Goal: Browse casually

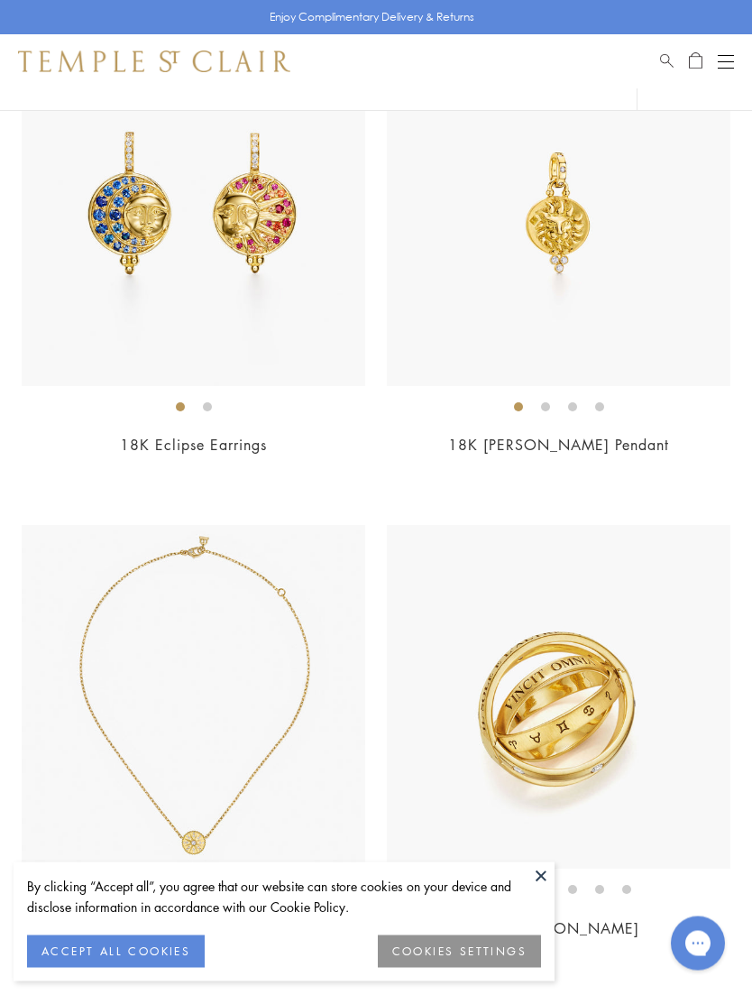
scroll to position [2376, 0]
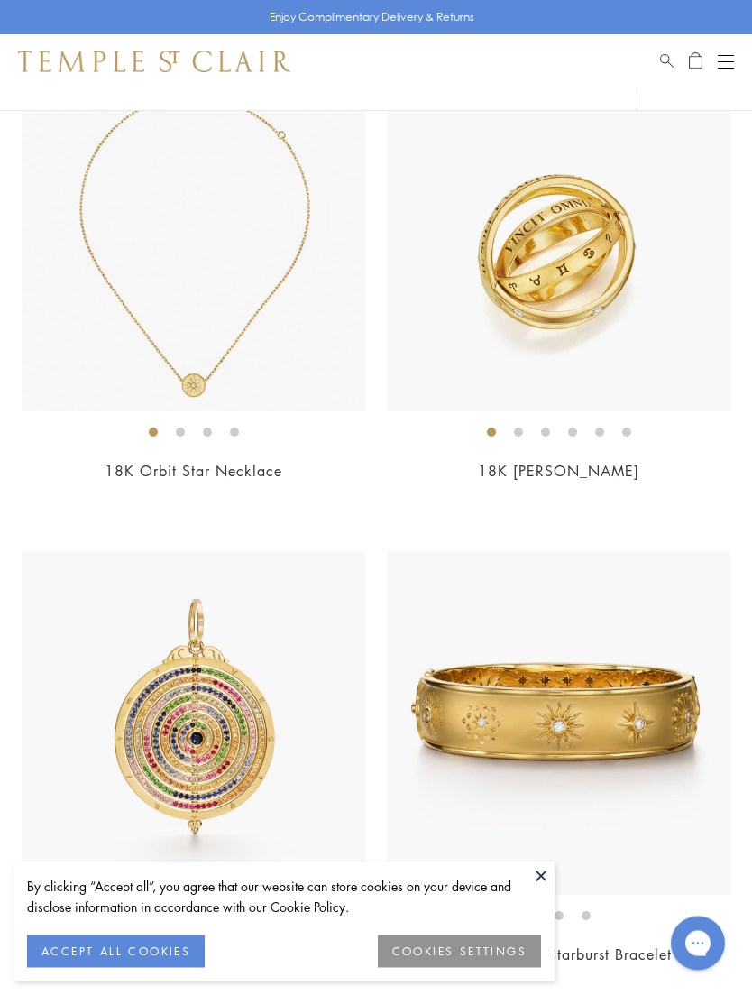
scroll to position [2854, 0]
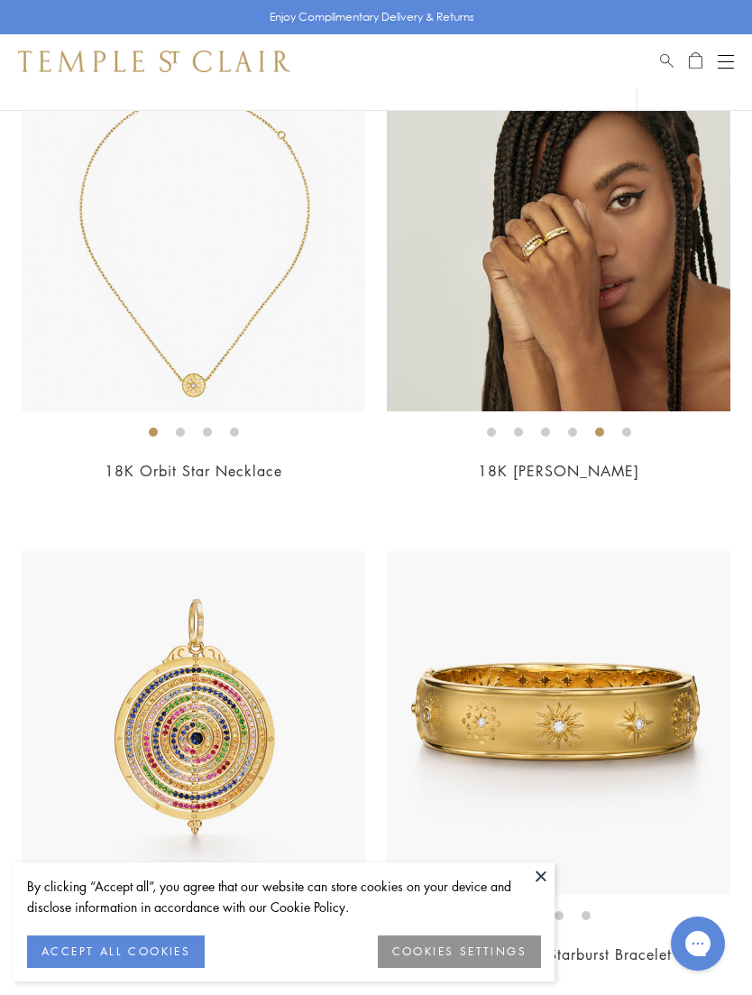
click at [555, 292] on img at bounding box center [559, 240] width 344 height 344
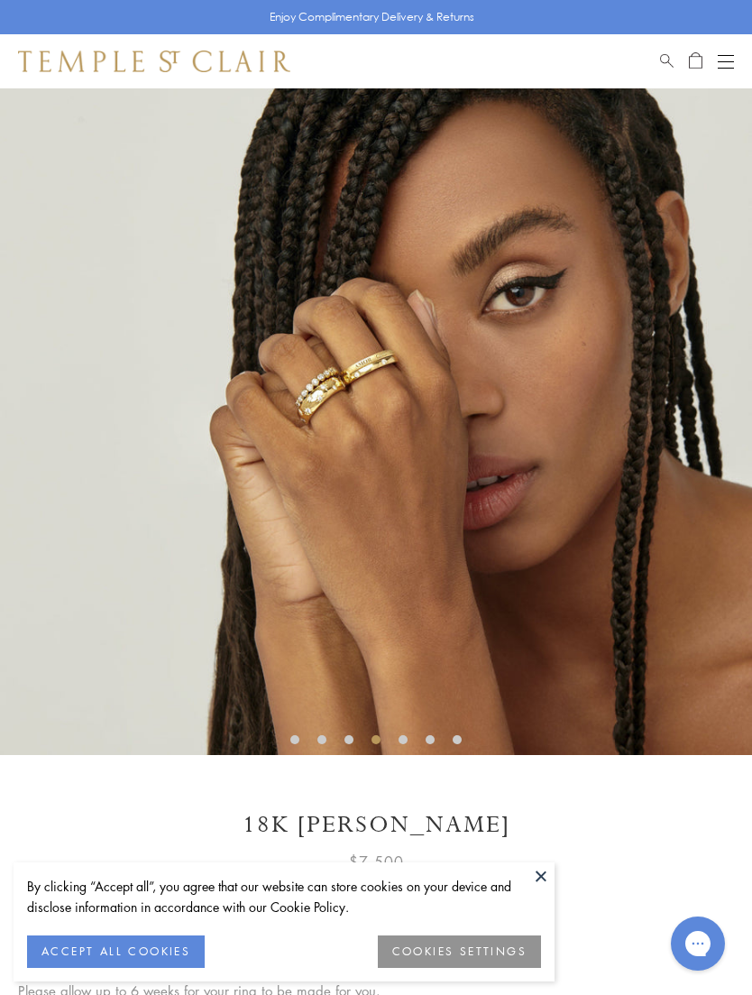
scroll to position [53, 0]
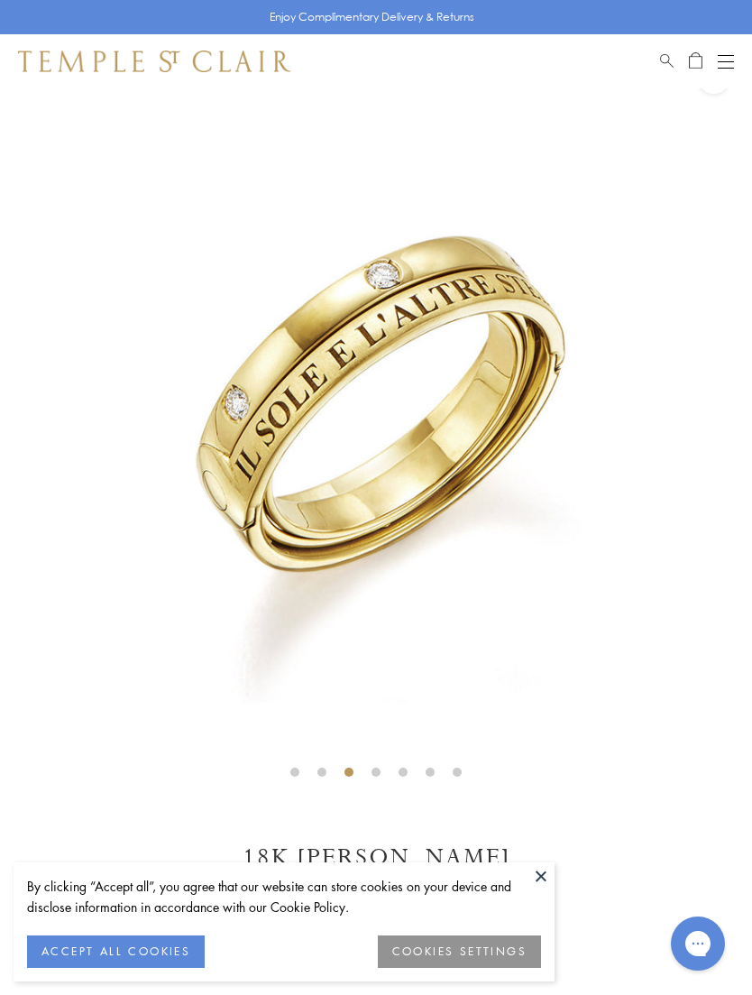
click at [546, 889] on button at bounding box center [541, 875] width 27 height 27
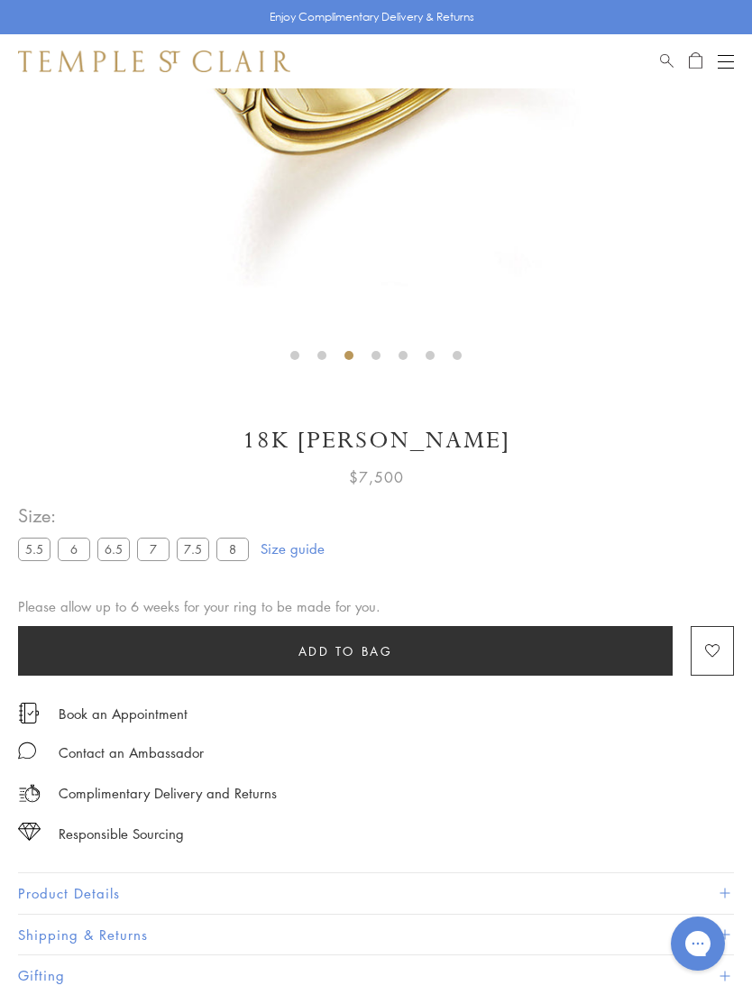
scroll to position [471, 0]
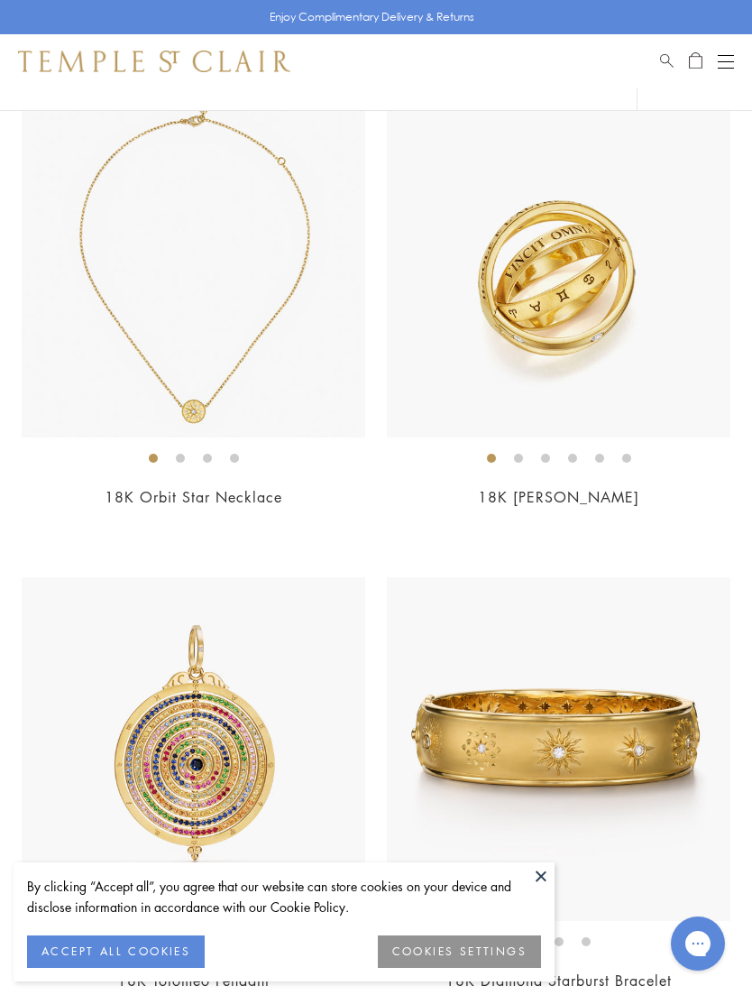
scroll to position [2776, 0]
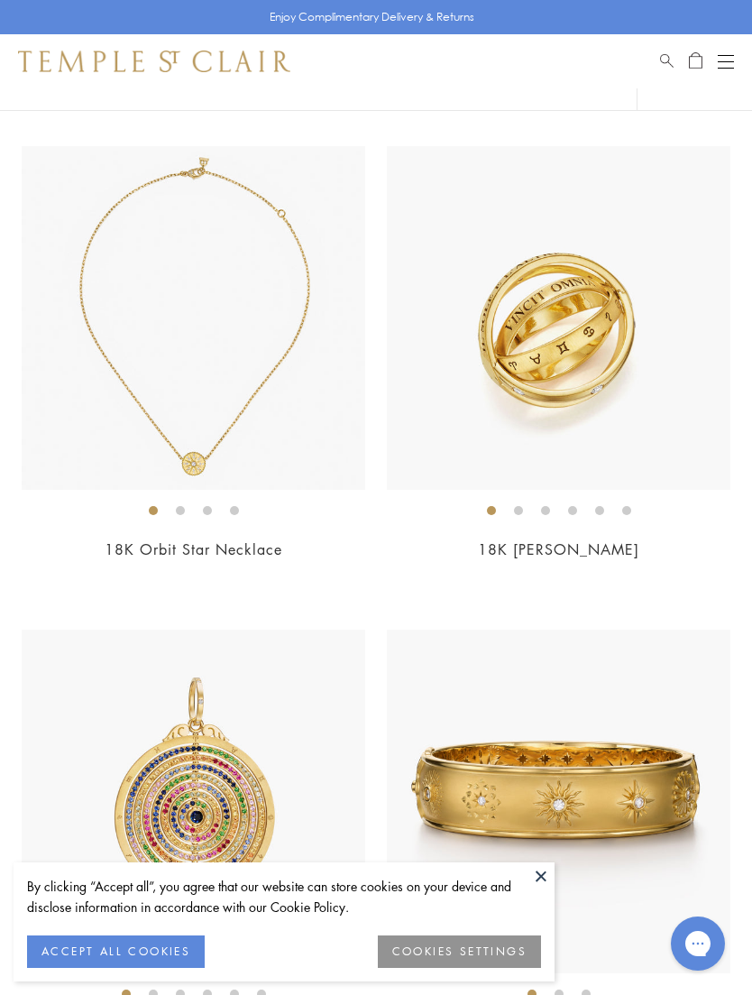
click at [209, 371] on img at bounding box center [194, 318] width 344 height 344
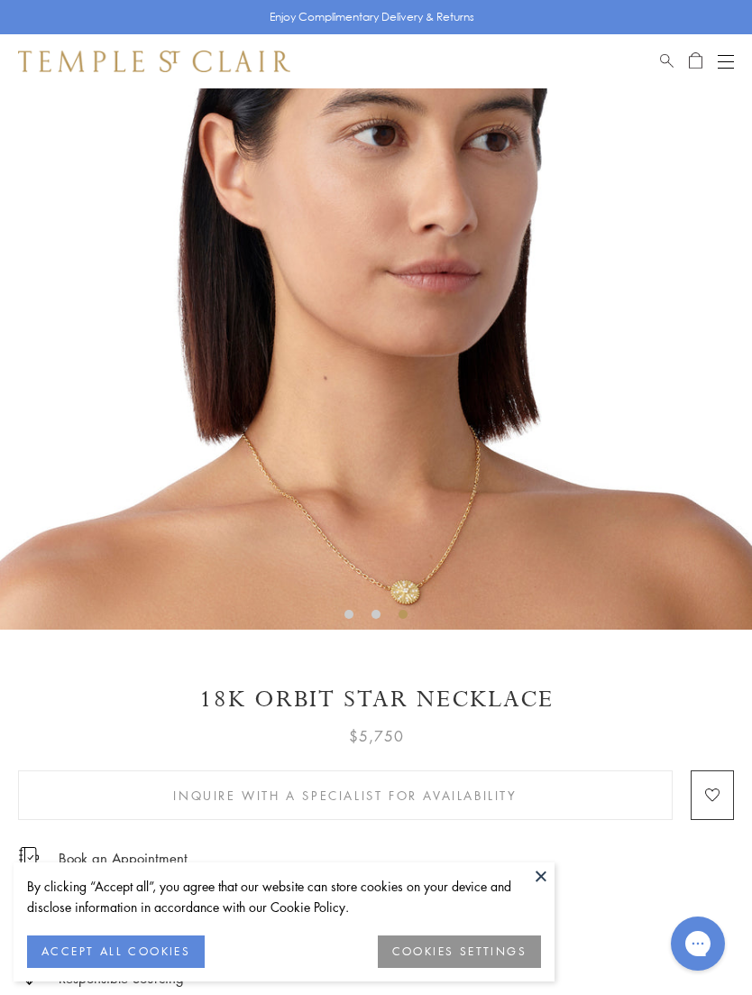
scroll to position [269, 0]
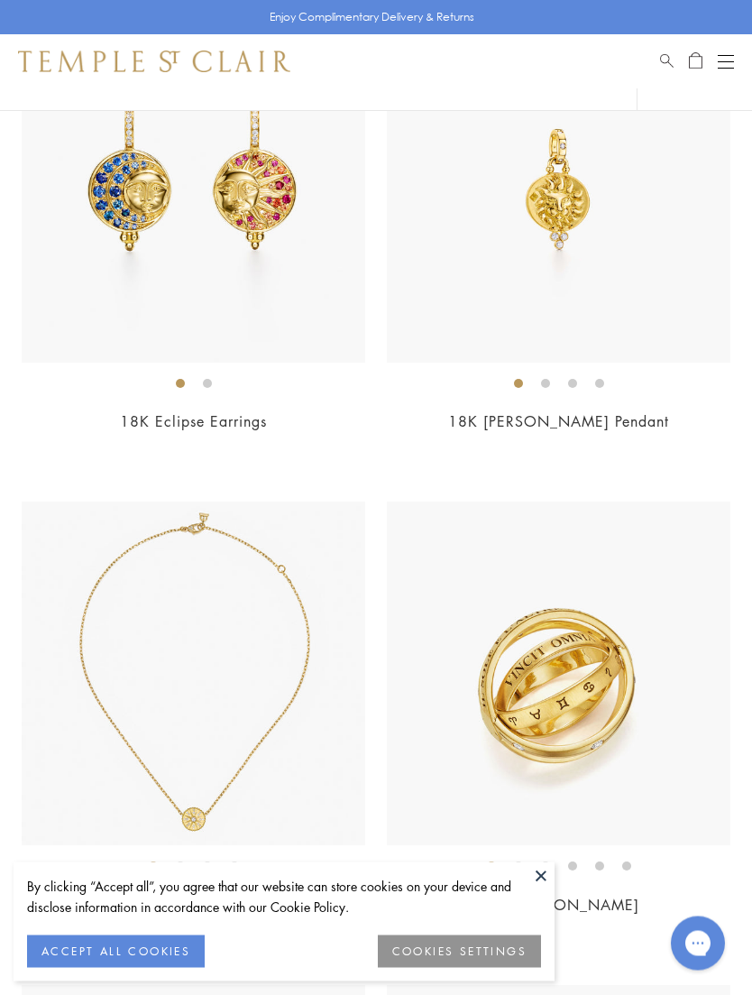
scroll to position [2421, 0]
click at [534, 280] on img at bounding box center [559, 191] width 344 height 344
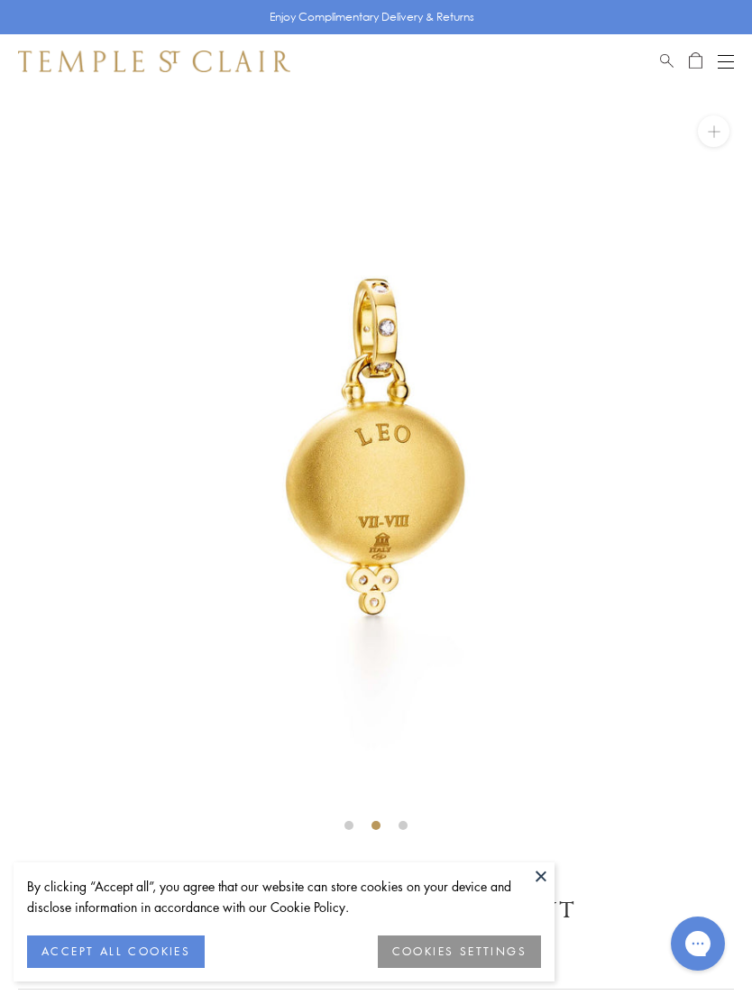
click at [145, 952] on button "ACCEPT ALL COOKIES" at bounding box center [116, 951] width 178 height 32
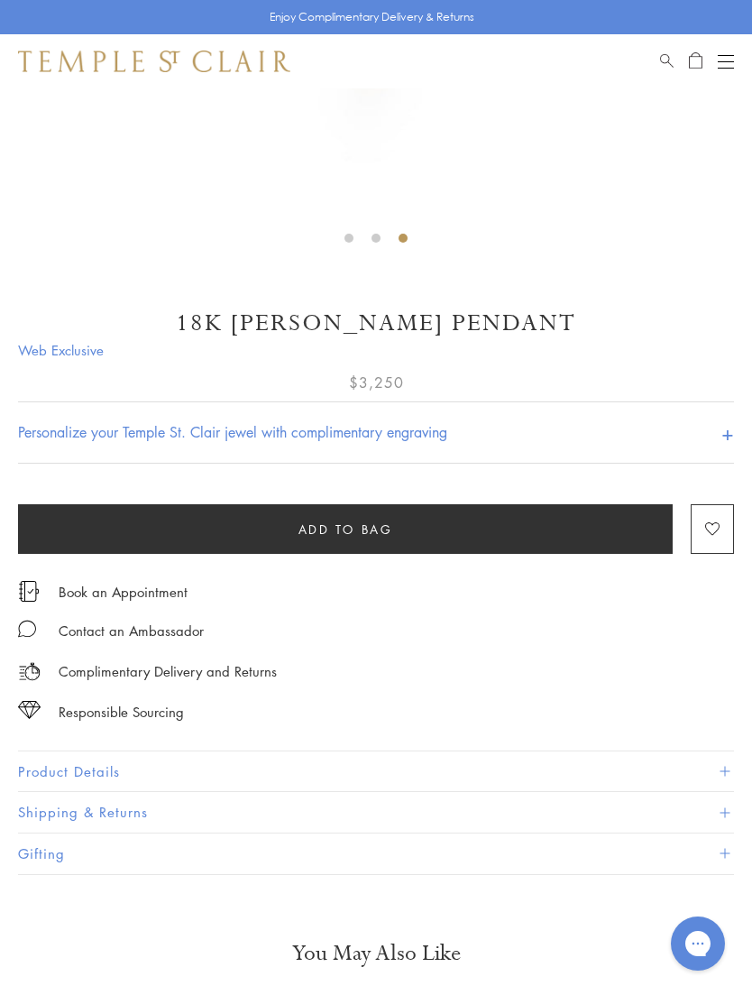
scroll to position [588, 0]
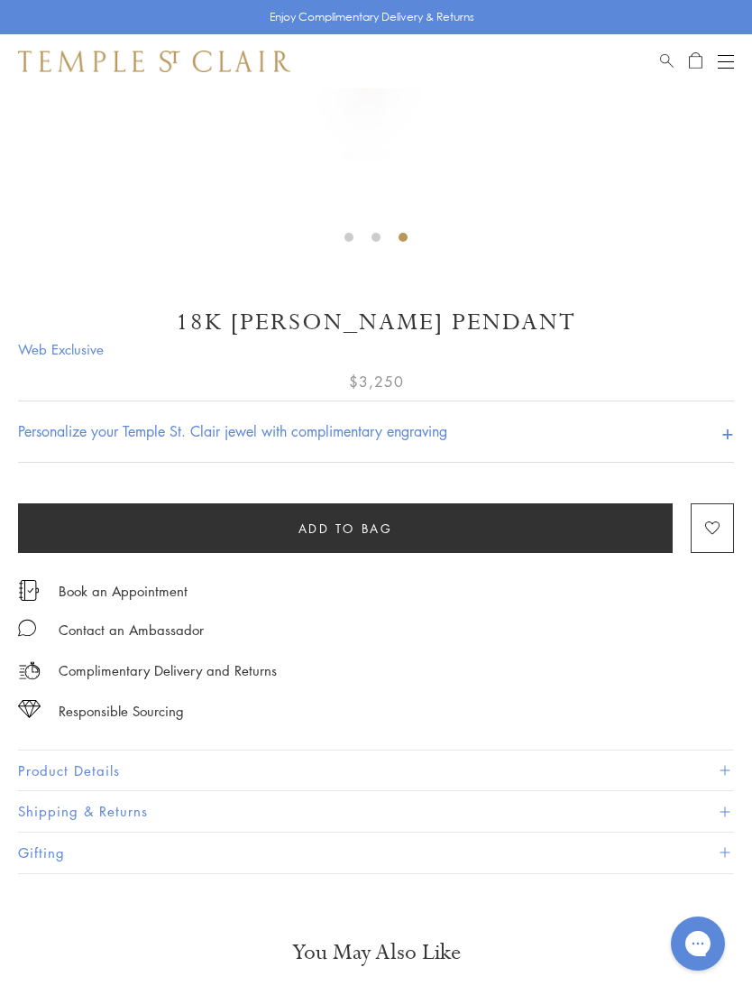
click at [73, 769] on button "Product Details" at bounding box center [376, 770] width 716 height 41
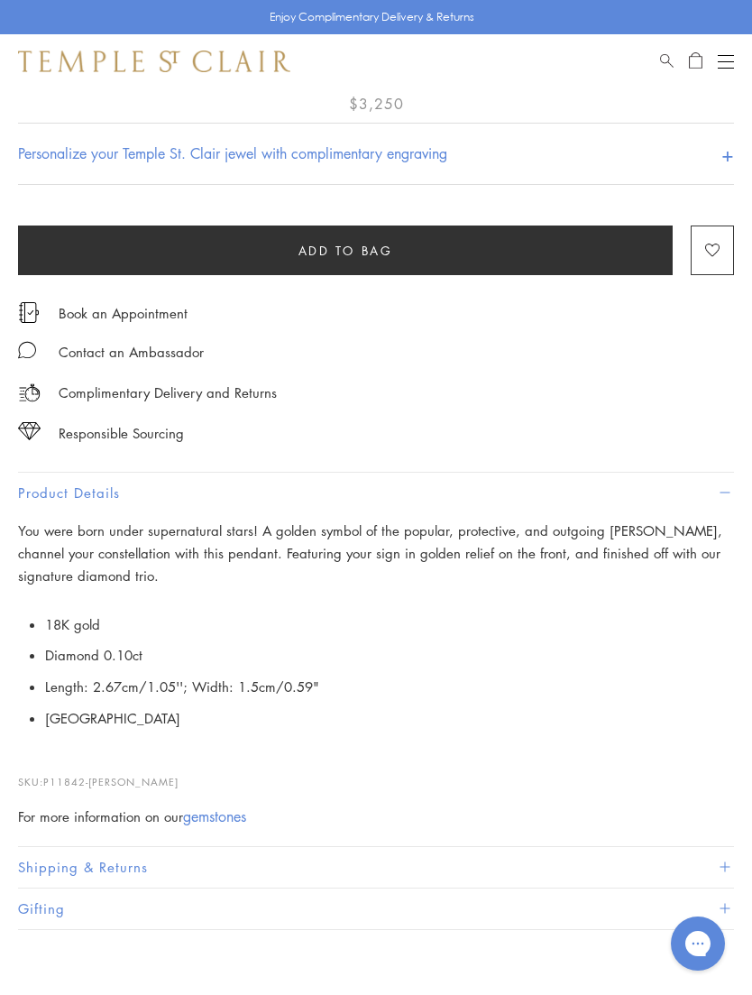
scroll to position [867, 0]
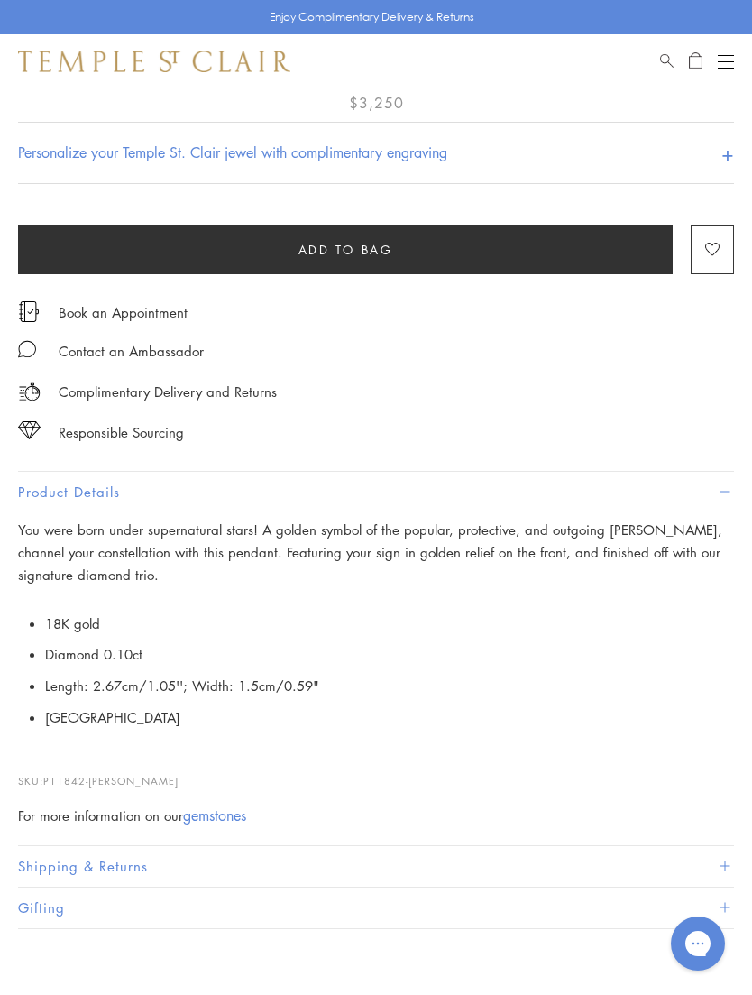
click at [159, 765] on div "Responsible Sourcing Our gold is strictly mercury-free mined gold and recycled …" at bounding box center [376, 497] width 752 height 995
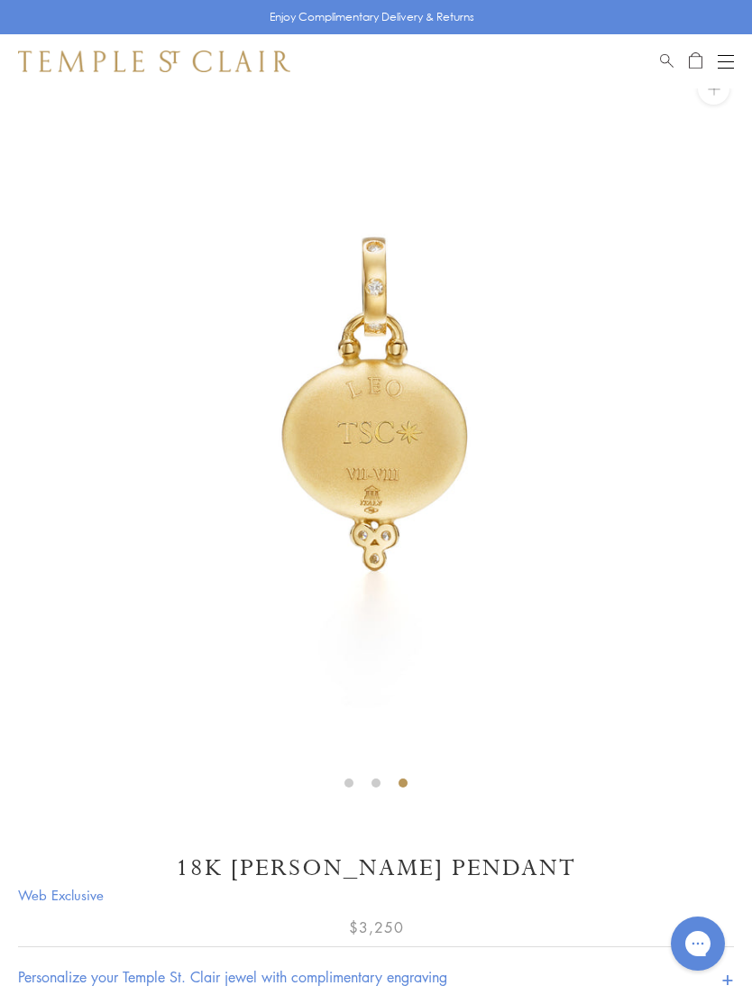
scroll to position [0, 0]
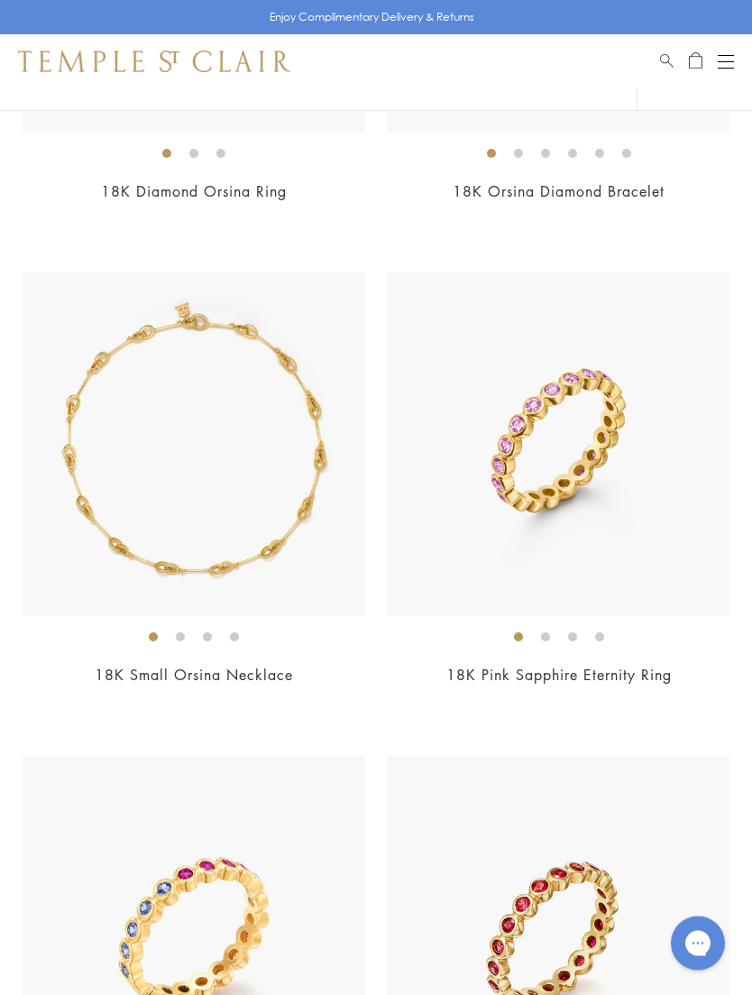
scroll to position [9902, 0]
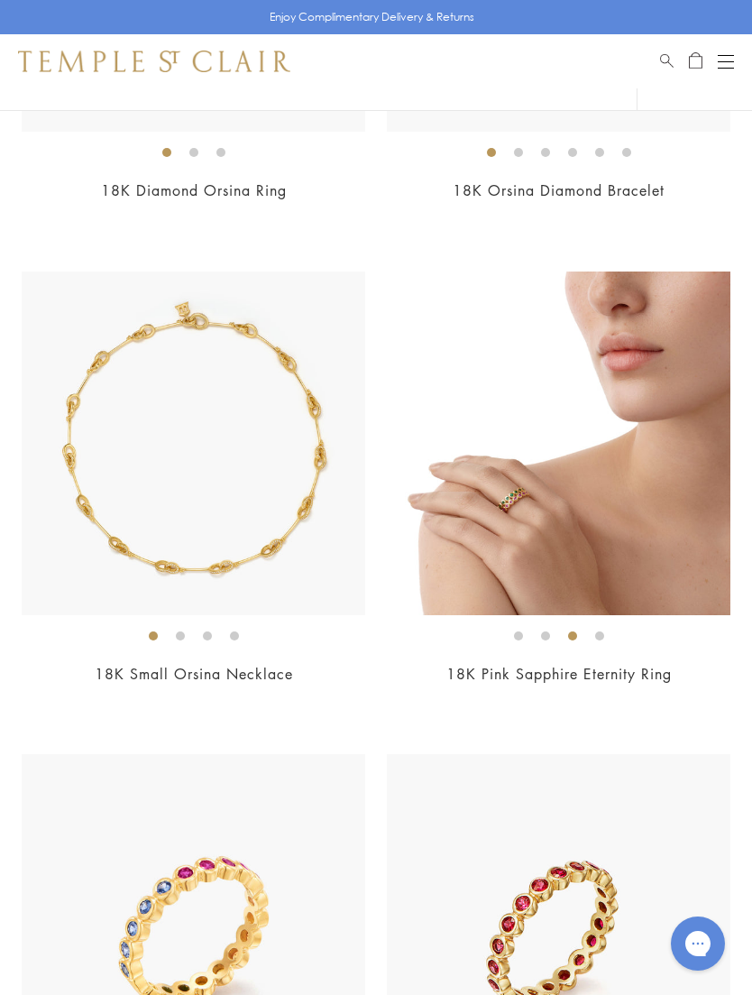
click at [435, 575] on img at bounding box center [559, 443] width 344 height 344
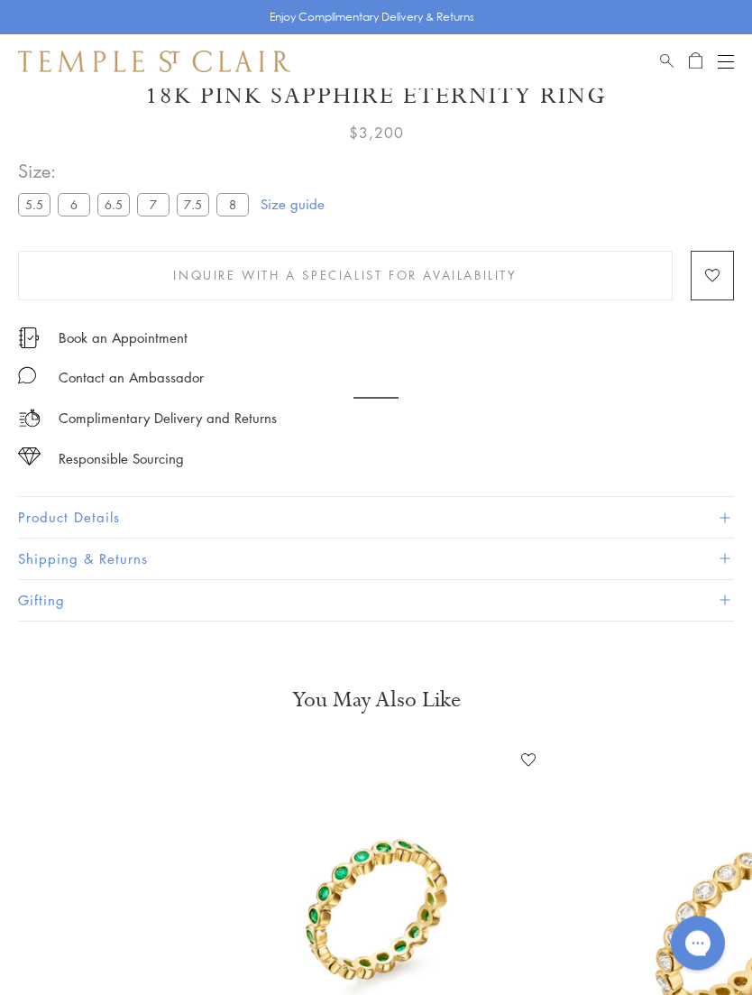
scroll to position [88, 0]
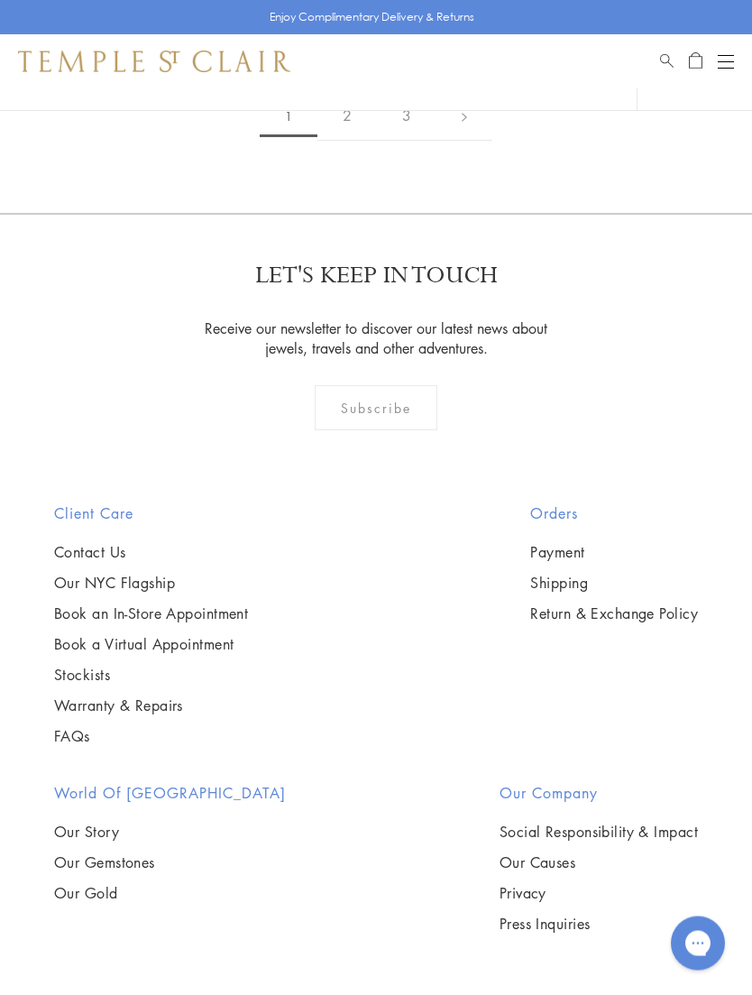
scroll to position [13012, 0]
